Goal: Task Accomplishment & Management: Manage account settings

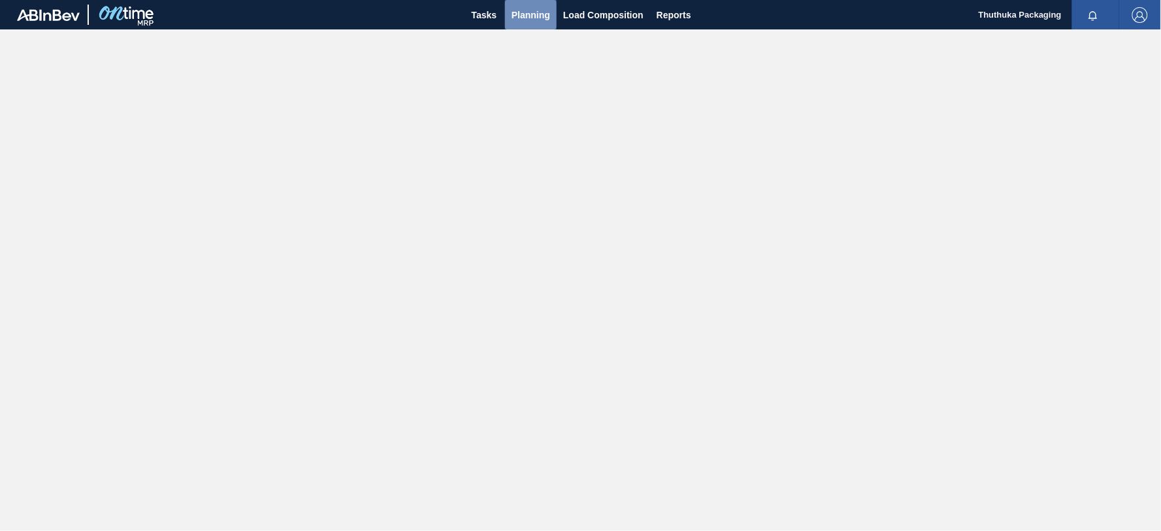
click at [536, 16] on span "Planning" at bounding box center [531, 15] width 39 height 16
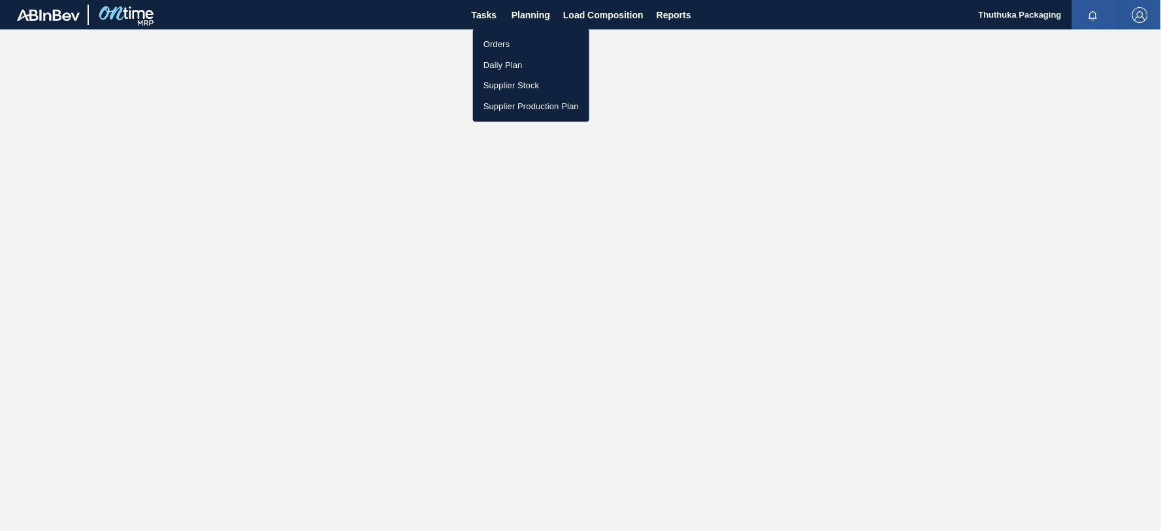
click at [510, 42] on li "Orders" at bounding box center [531, 44] width 116 height 21
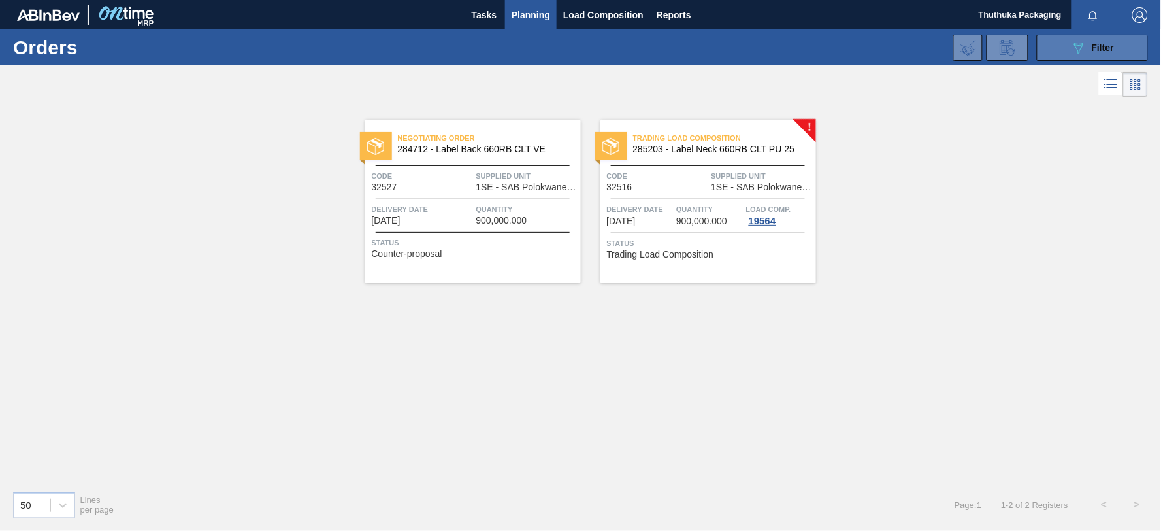
click at [1053, 41] on button "089F7B8B-B2A5-4AFE-B5C0-19BA573D28AC Filter" at bounding box center [1092, 48] width 111 height 26
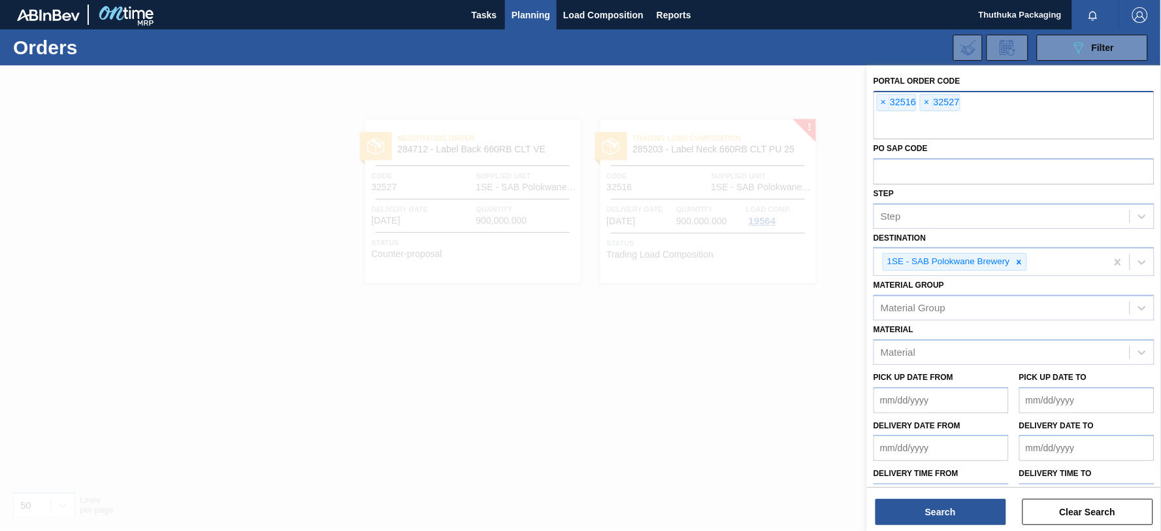
click at [971, 103] on div "× 32516 × 32527" at bounding box center [1014, 115] width 281 height 48
type input "32557"
click at [940, 511] on button "Search" at bounding box center [941, 512] width 131 height 26
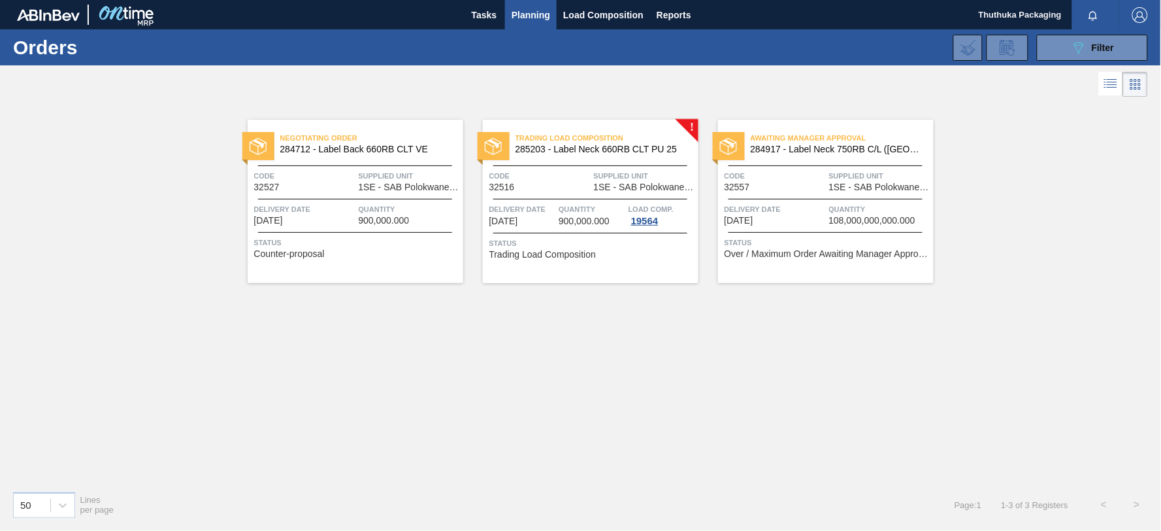
click at [845, 145] on span "284917 - Label Neck 750RB C/L ([GEOGRAPHIC_DATA])" at bounding box center [837, 149] width 172 height 10
click at [850, 148] on span "284917 - Label Neck 750RB C/L ([GEOGRAPHIC_DATA])" at bounding box center [837, 149] width 172 height 10
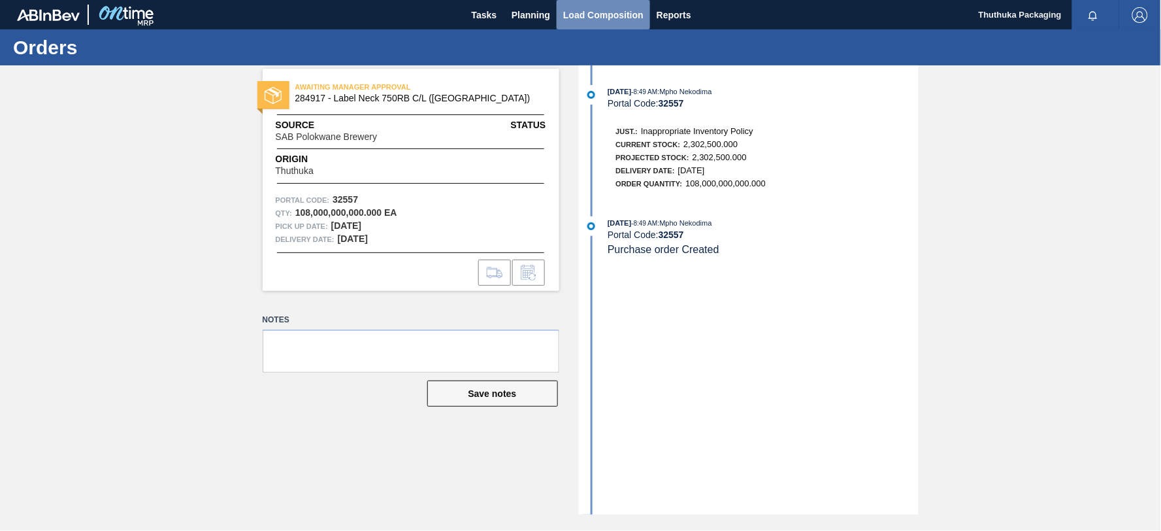
click at [569, 14] on span "Load Composition" at bounding box center [603, 15] width 80 height 16
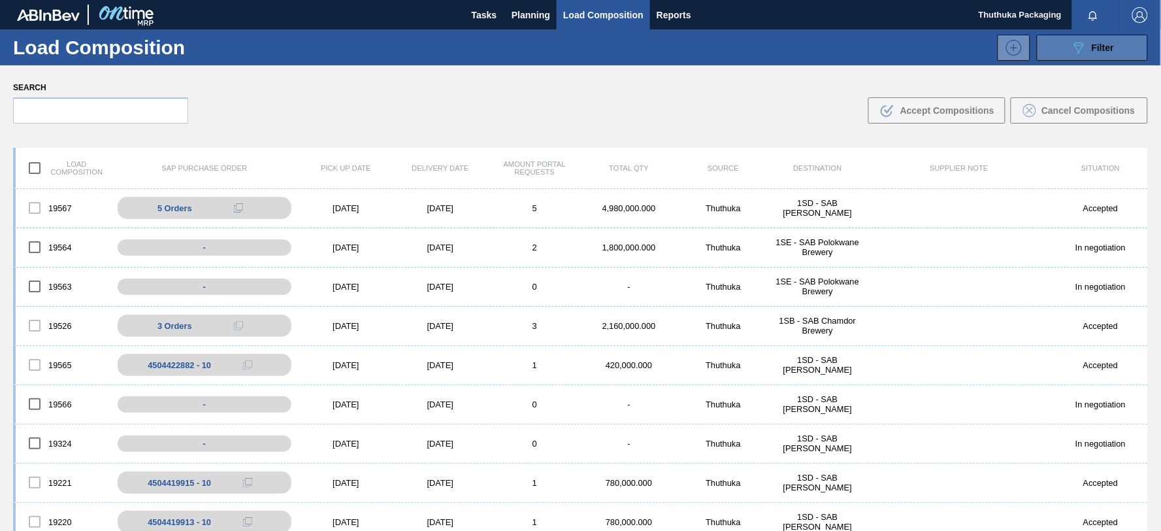
click at [1076, 51] on icon "089F7B8B-B2A5-4AFE-B5C0-19BA573D28AC" at bounding box center [1079, 48] width 16 height 16
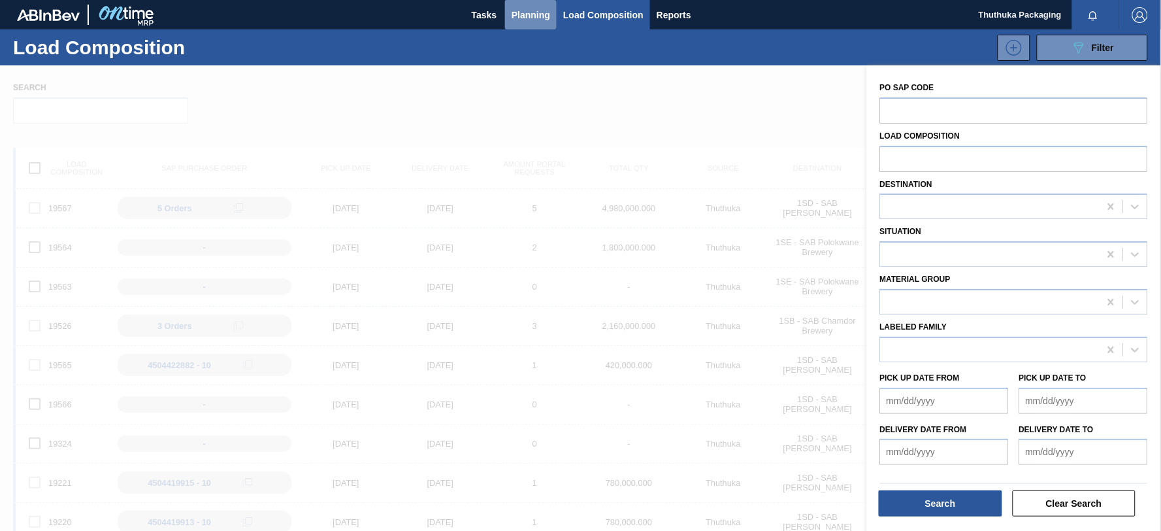
click at [531, 16] on span "Planning" at bounding box center [531, 15] width 39 height 16
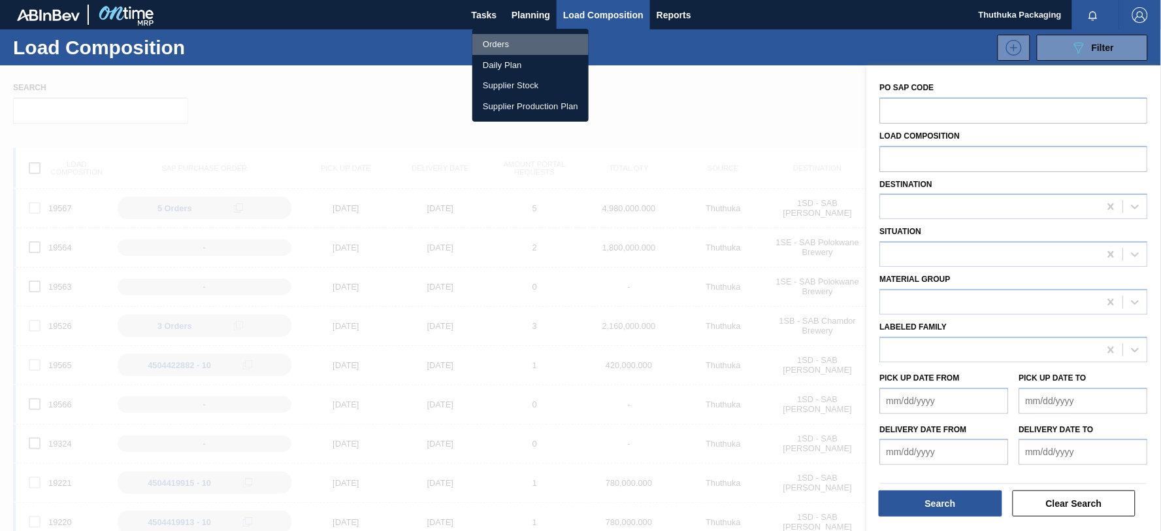
click at [501, 39] on li "Orders" at bounding box center [530, 44] width 116 height 21
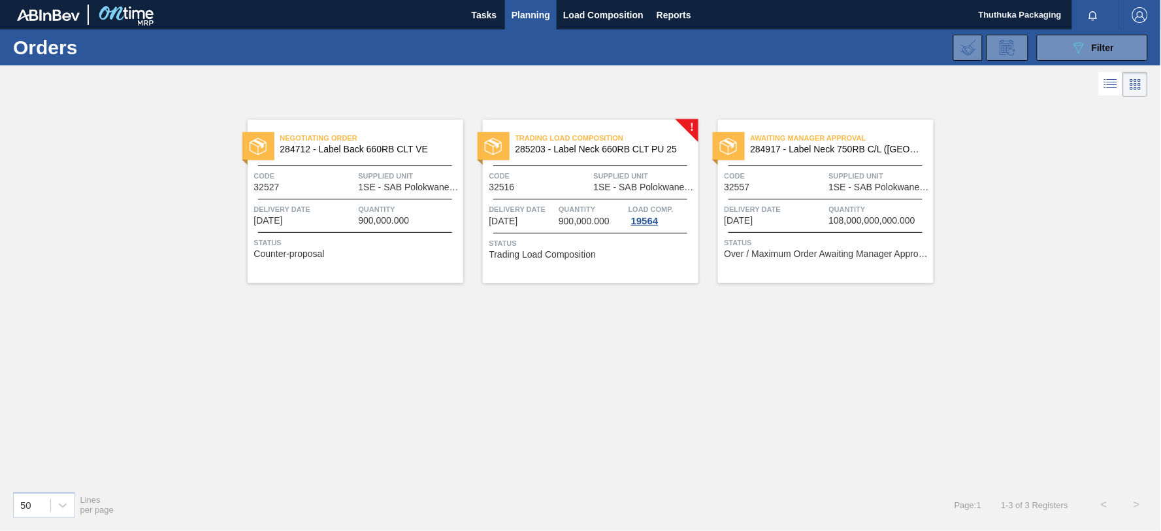
click at [830, 150] on span "284917 - Label Neck 750RB C/L ([GEOGRAPHIC_DATA])" at bounding box center [837, 149] width 172 height 10
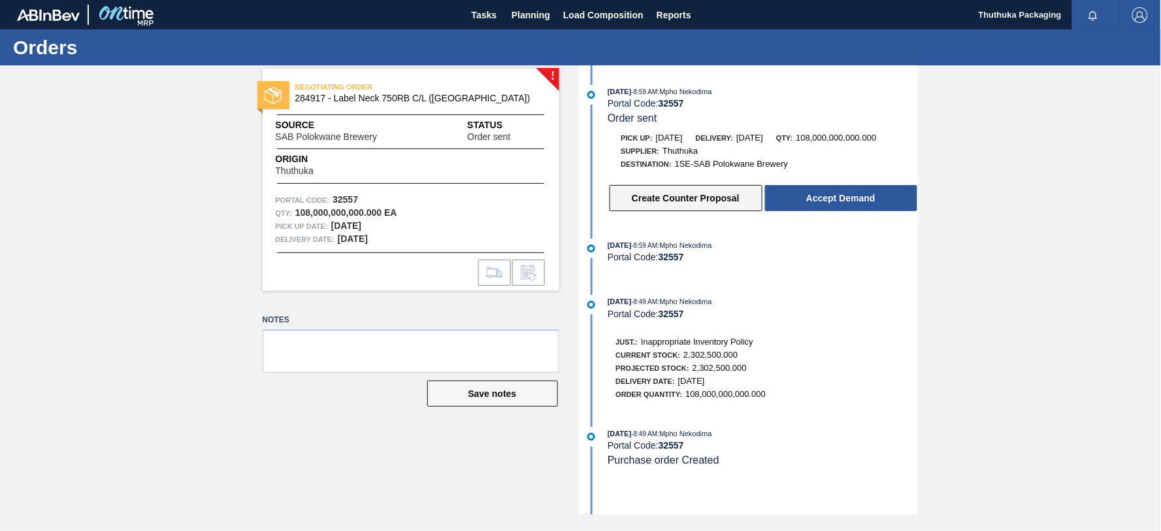
click at [715, 203] on button "Create Counter Proposal" at bounding box center [686, 198] width 153 height 26
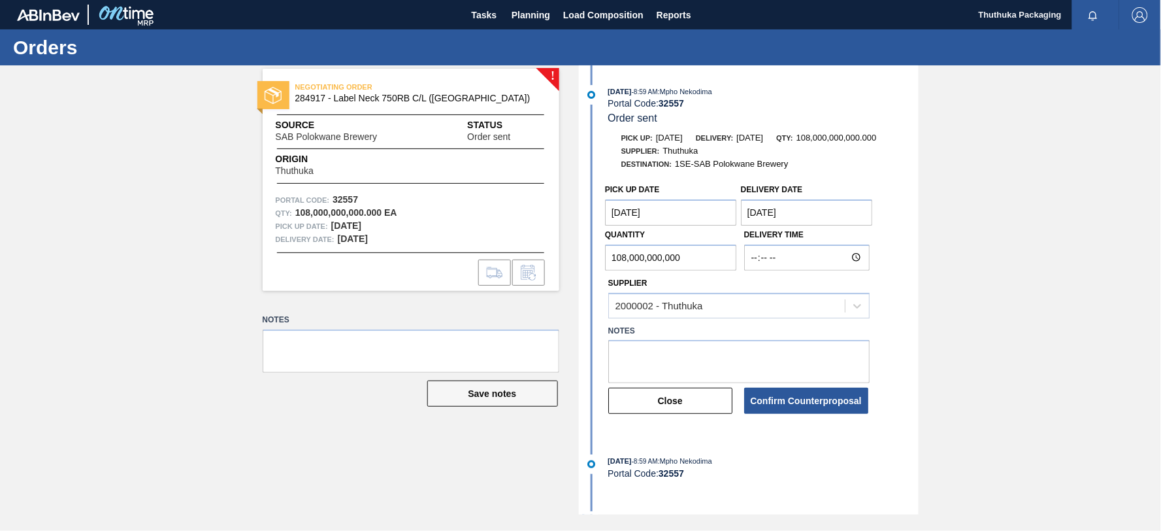
drag, startPoint x: 684, startPoint y: 263, endPoint x: 478, endPoint y: 248, distance: 207.0
click at [478, 250] on div "! NEGOTIATING ORDER 284917 - Label Neck 750RB C/L ([GEOGRAPHIC_DATA]) Source SA…" at bounding box center [580, 289] width 1161 height 449
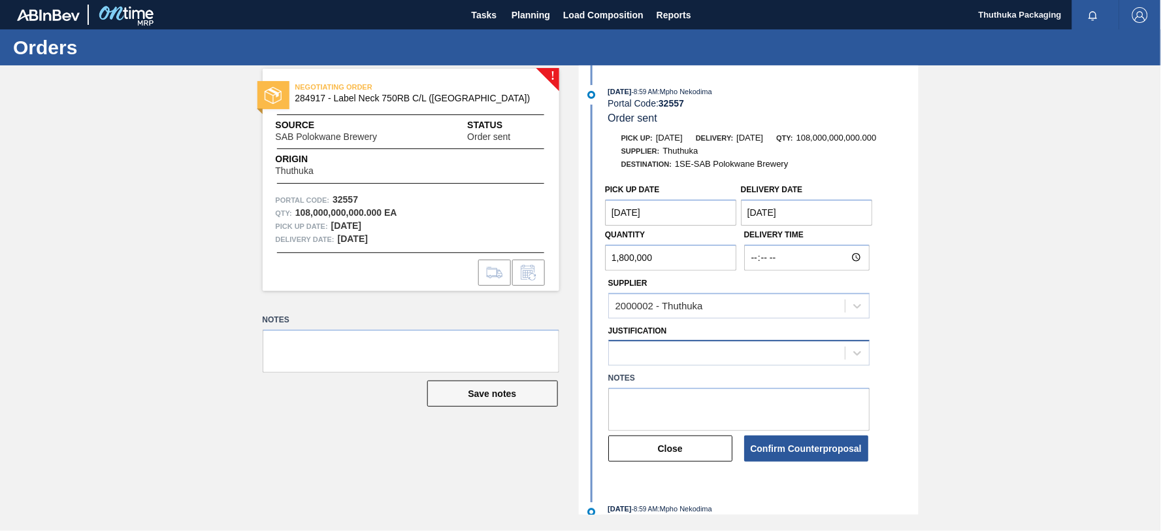
type input "1,800,000"
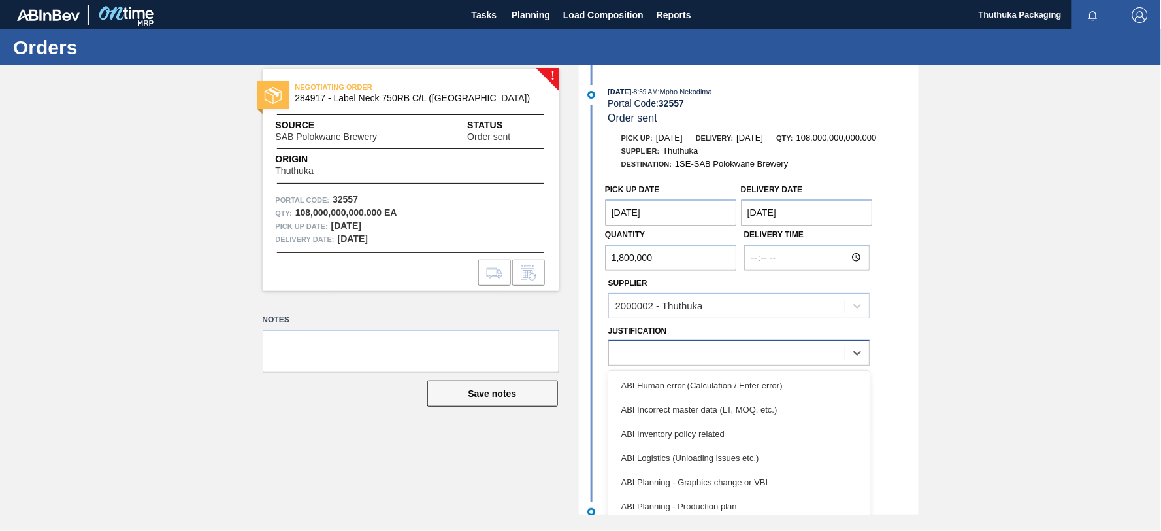
click at [671, 351] on div at bounding box center [727, 353] width 236 height 19
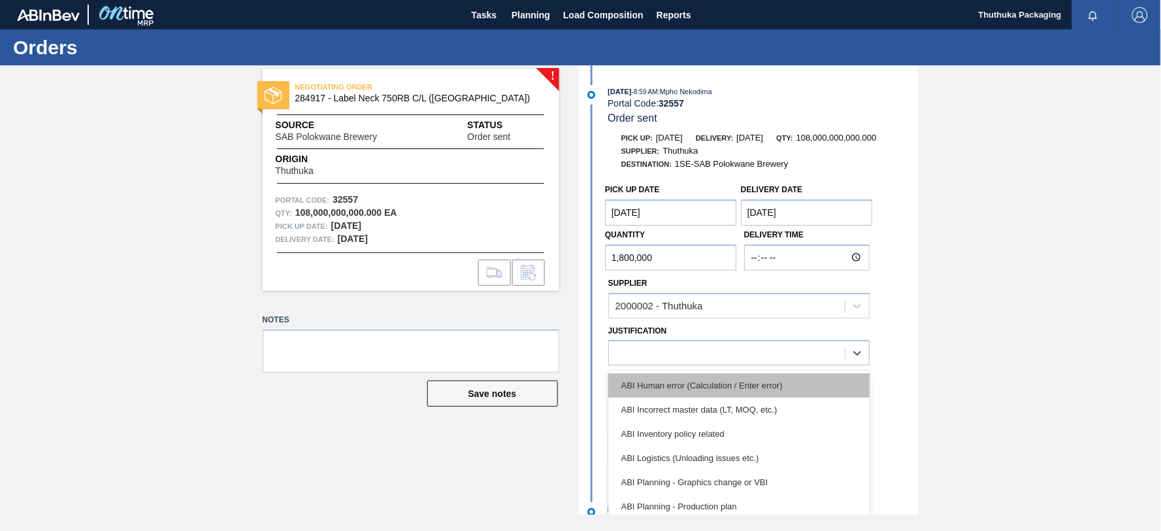
click at [673, 385] on div "ABI Human error (Calculation / Enter error)" at bounding box center [738, 385] width 261 height 24
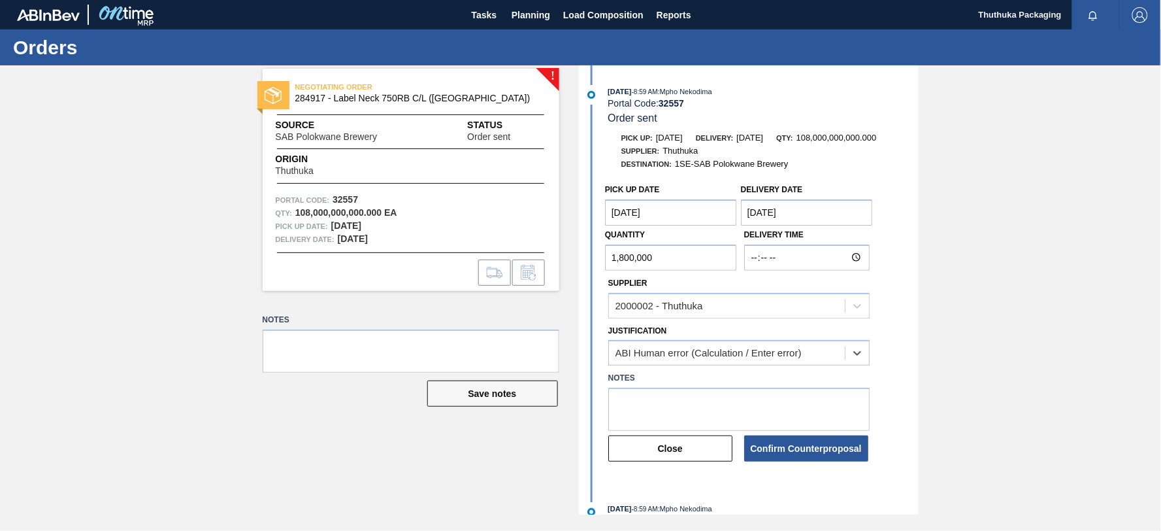
scroll to position [73, 0]
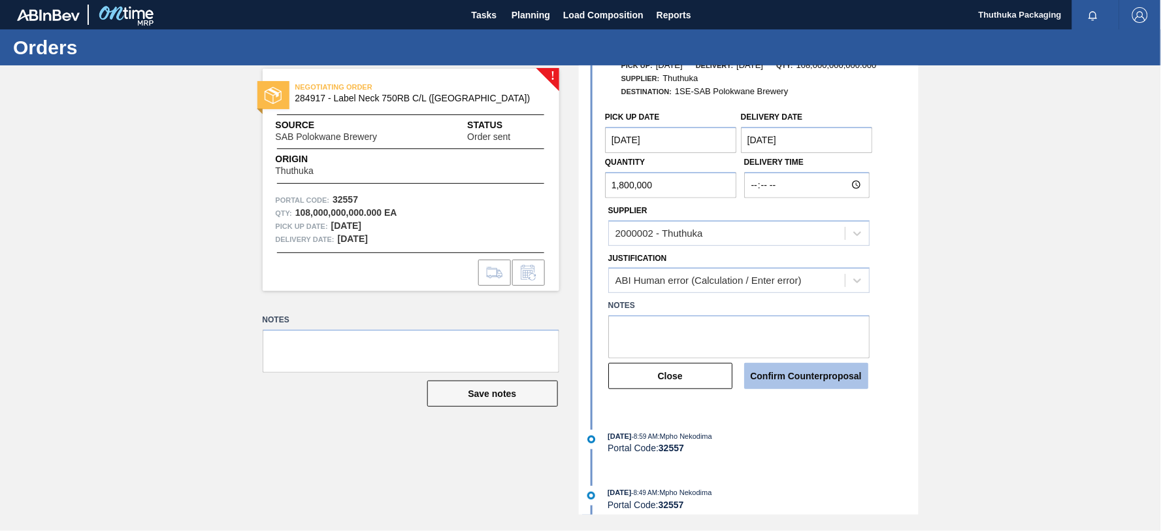
click at [806, 370] on button "Confirm Counterproposal" at bounding box center [806, 376] width 124 height 26
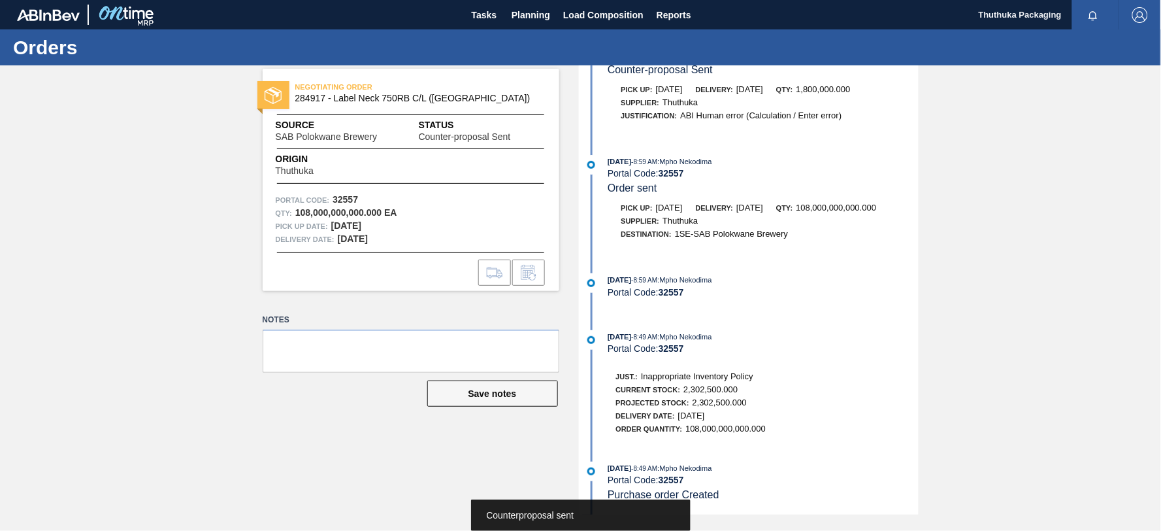
scroll to position [0, 0]
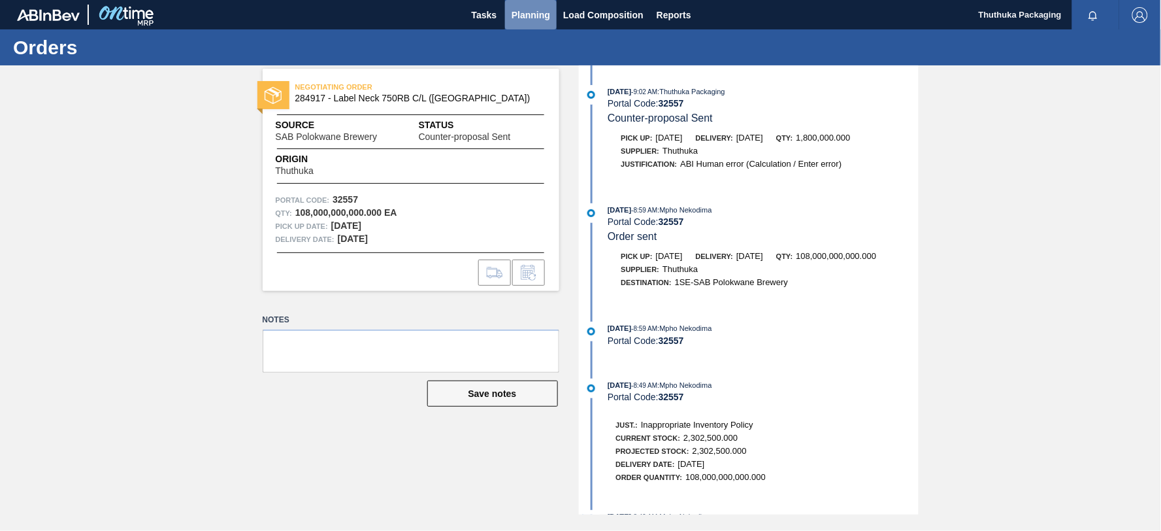
click at [538, 14] on span "Planning" at bounding box center [531, 15] width 39 height 16
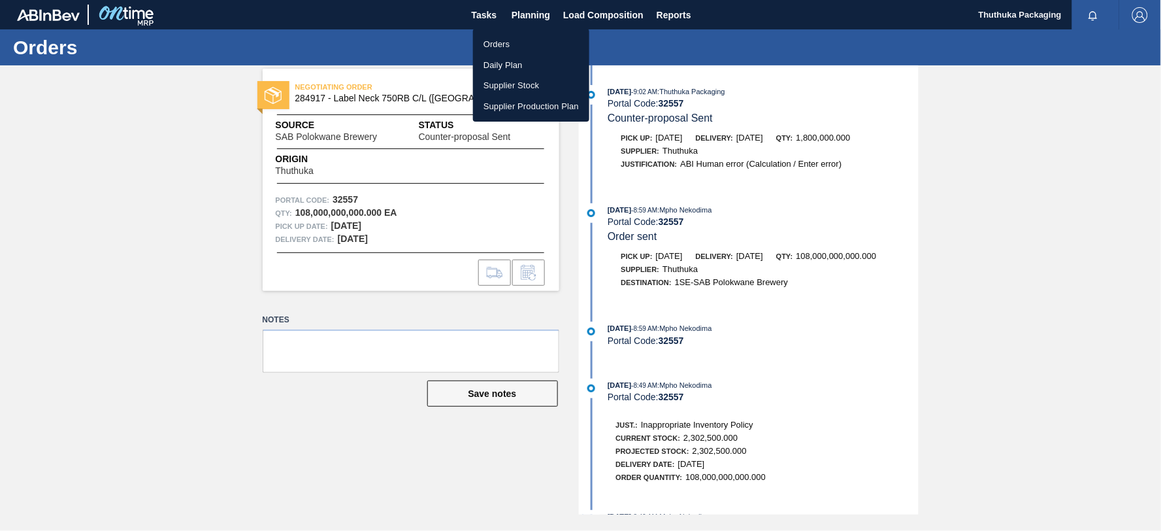
click at [512, 43] on li "Orders" at bounding box center [531, 44] width 116 height 21
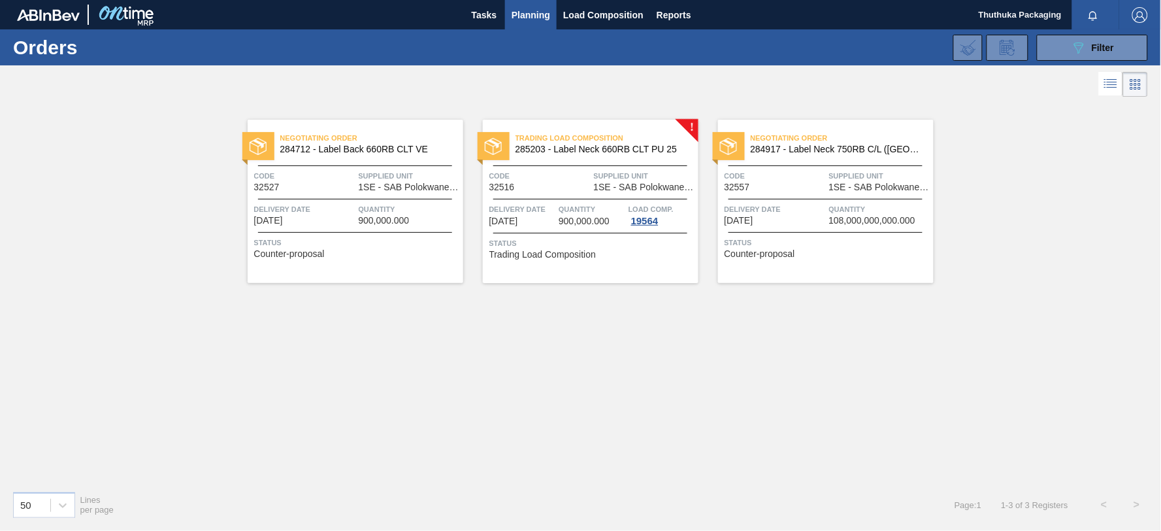
click at [782, 148] on span "284917 - Label Neck 750RB C/L ([GEOGRAPHIC_DATA])" at bounding box center [837, 149] width 172 height 10
click at [770, 155] on div "Awaiting Load Composition 284917 - Label Neck 750RB C/L ([GEOGRAPHIC_DATA])" at bounding box center [826, 143] width 216 height 29
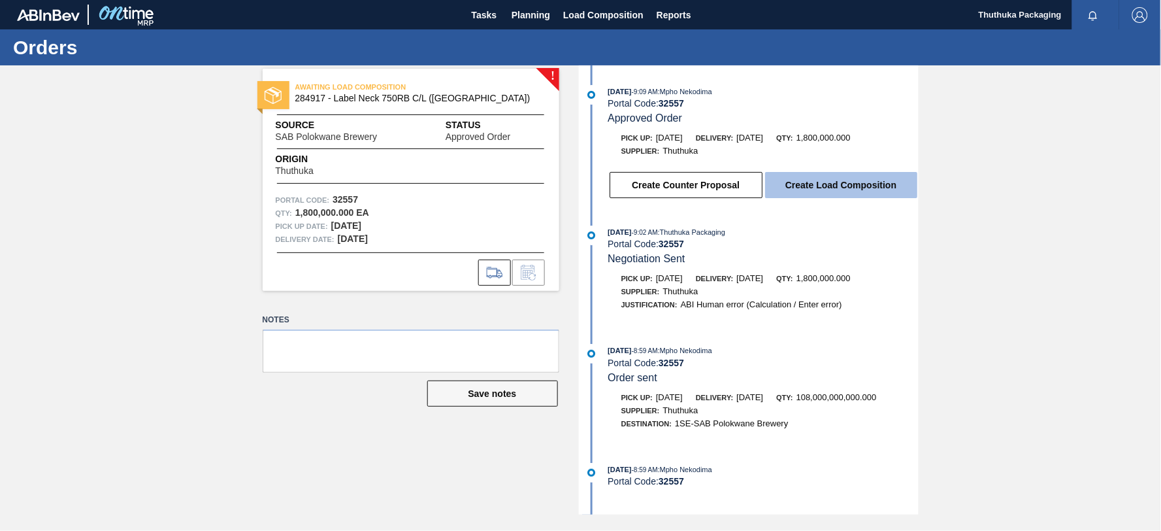
click at [794, 186] on button "Create Load Composition" at bounding box center [841, 185] width 152 height 26
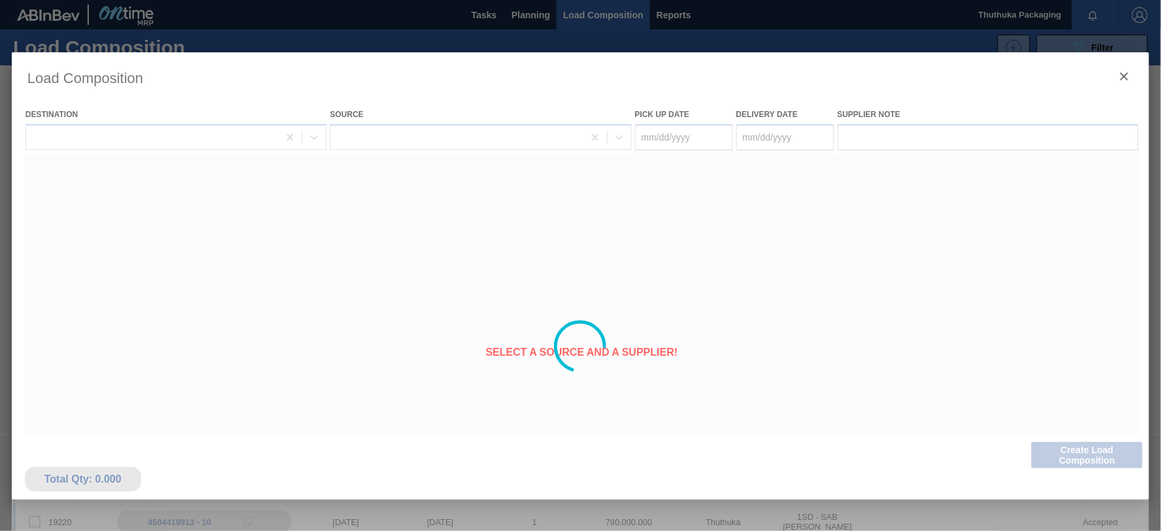
type Date "[DATE]"
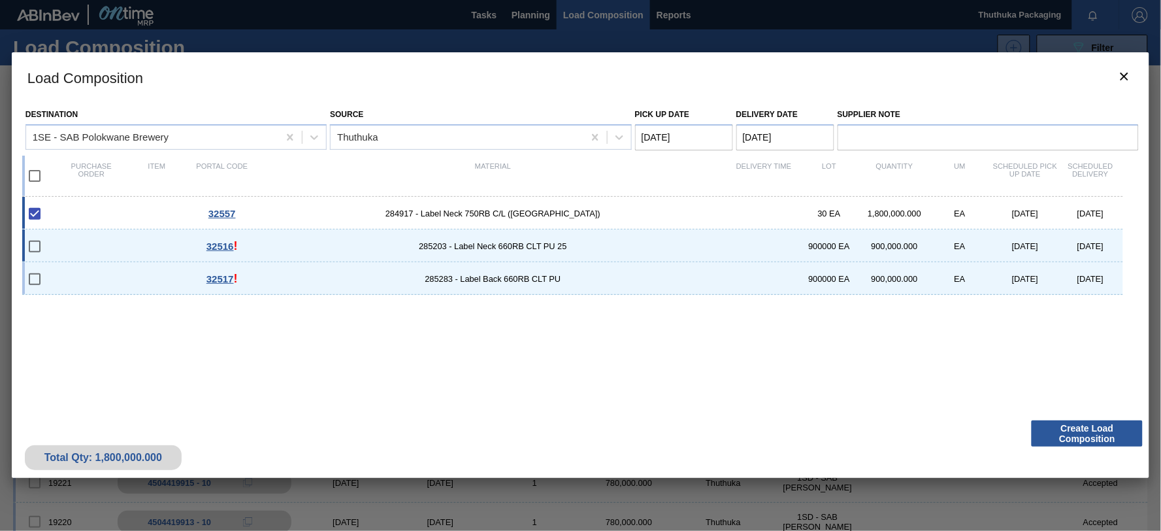
click at [470, 240] on div "32516 ! 285203 - Label Neck 660RB CLT PU 25 900000 EA 900,000.000 EA [DATE] [DA…" at bounding box center [572, 245] width 1101 height 33
checkbox input "true"
click at [473, 276] on span "285283 - Label Back 660RB CLT PU" at bounding box center [493, 279] width 476 height 10
checkbox input "true"
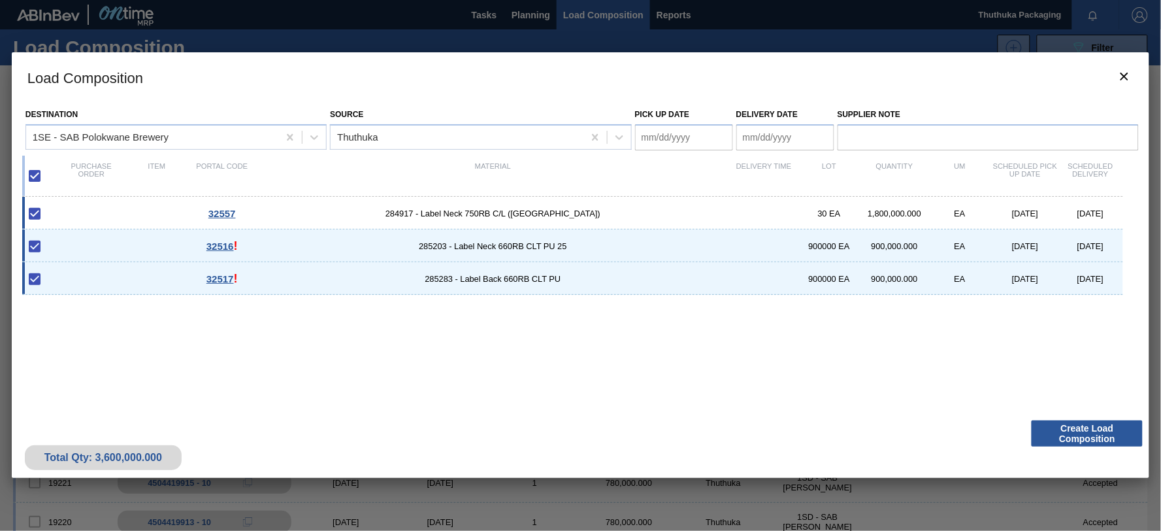
click at [663, 139] on Date "Pick up Date" at bounding box center [684, 137] width 98 height 26
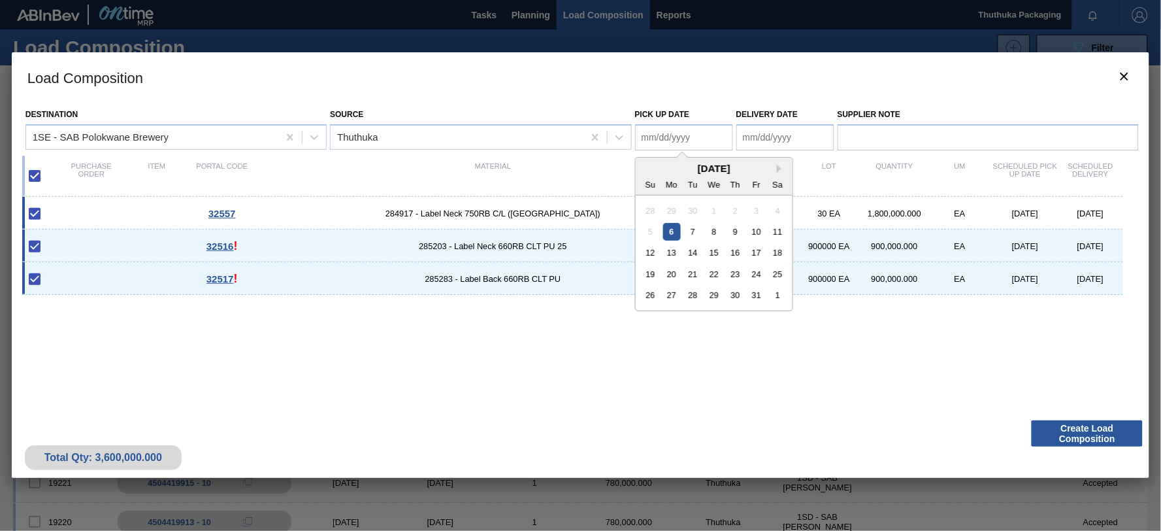
click at [672, 232] on div "6" at bounding box center [672, 232] width 18 height 18
type Date "[DATE]"
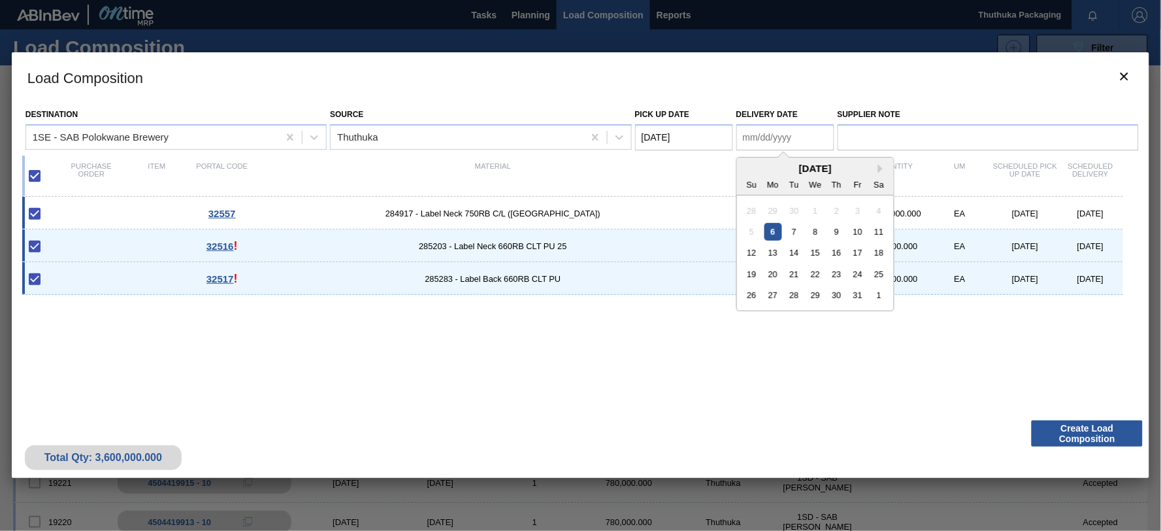
click at [755, 133] on Date "Delivery Date" at bounding box center [785, 137] width 98 height 26
click at [791, 227] on div "7" at bounding box center [794, 232] width 18 height 18
type Date "[DATE]"
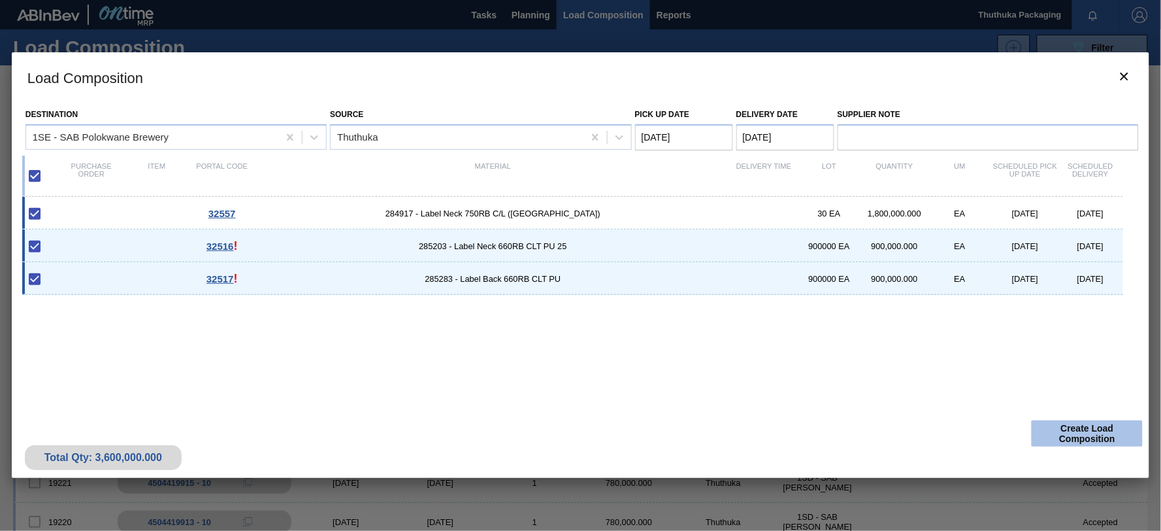
click at [1091, 431] on button "Create Load Composition" at bounding box center [1087, 433] width 111 height 26
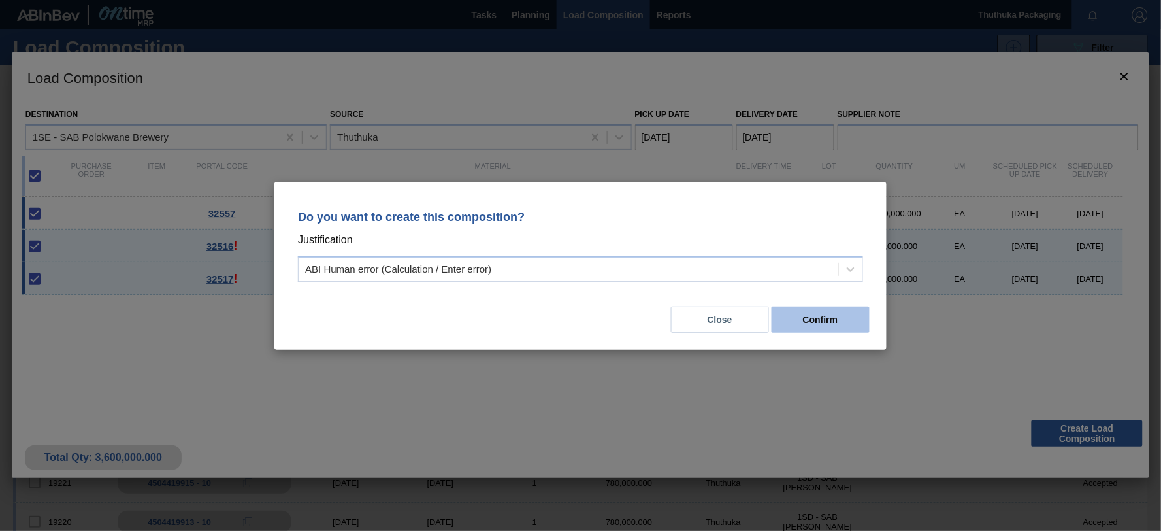
click at [811, 320] on button "Confirm" at bounding box center [821, 319] width 98 height 26
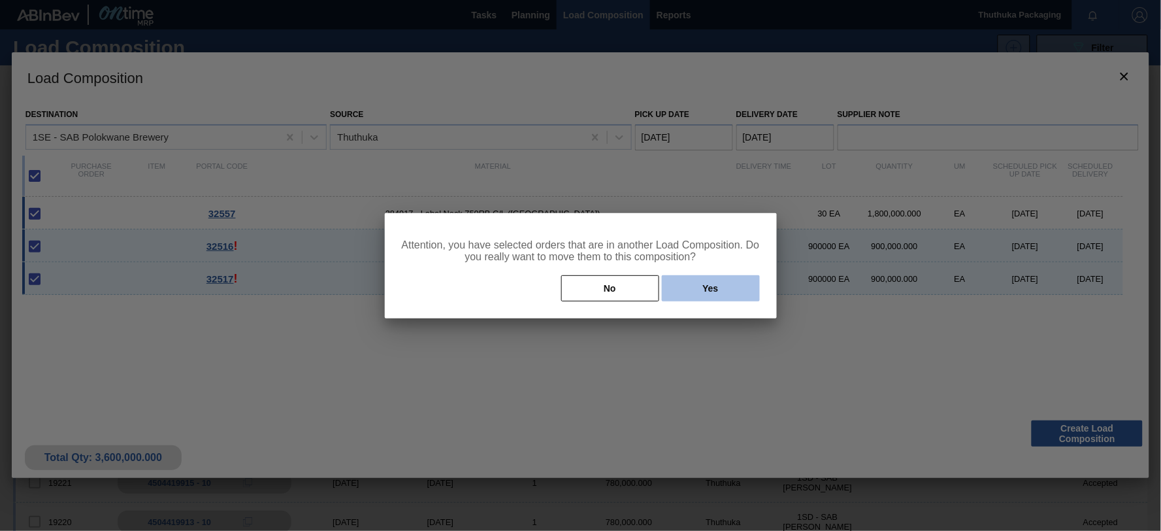
click at [723, 286] on button "Yes" at bounding box center [711, 288] width 98 height 26
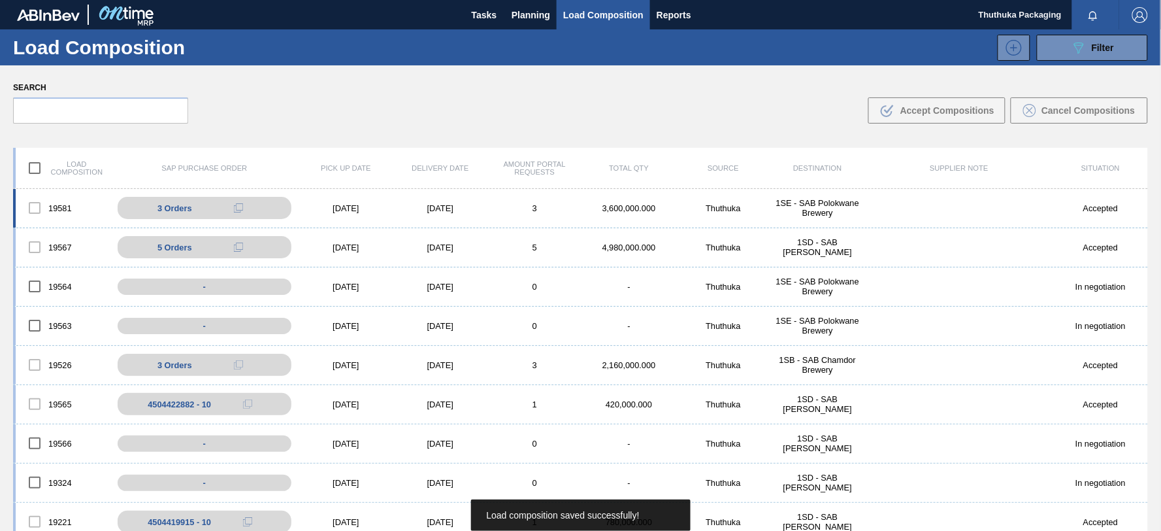
click at [789, 210] on div "1SE - SAB Polokwane Brewery" at bounding box center [817, 208] width 94 height 20
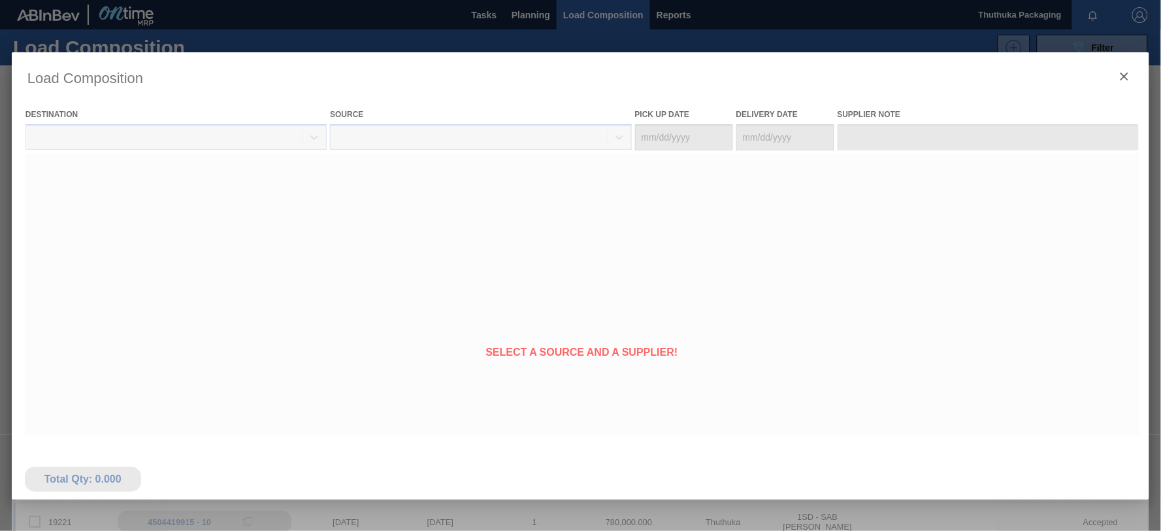
type Date "[DATE]"
